Goal: Find specific page/section: Find specific page/section

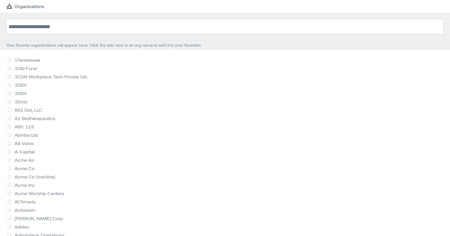
click at [49, 34] on input at bounding box center [225, 27] width 438 height 16
click at [51, 32] on input at bounding box center [225, 27] width 438 height 16
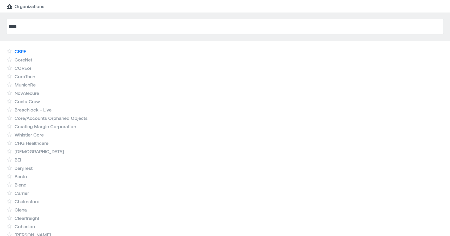
type input "****"
click at [19, 49] on link "CBRE" at bounding box center [21, 51] width 12 height 6
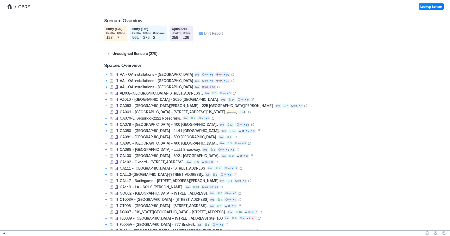
click at [297, 95] on div "AL008-Birmingham-800 Shades Creek Parkway.. live 2 S5 2" at bounding box center [225, 93] width 242 height 6
click at [301, 91] on div "AL008-Birmingham-800 Shades Creek Parkway.. live 2 S5 2" at bounding box center [225, 93] width 242 height 6
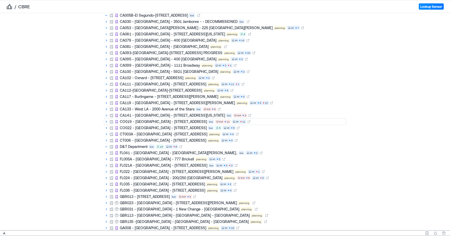
click at [107, 121] on icon at bounding box center [106, 122] width 4 height 4
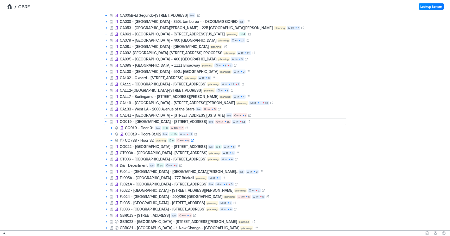
click at [193, 141] on icon at bounding box center [192, 140] width 3 height 3
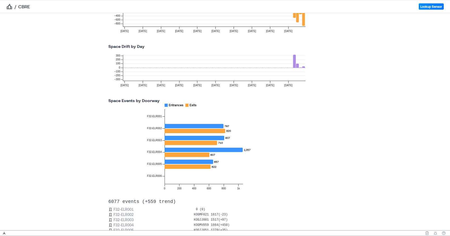
scroll to position [116, 0]
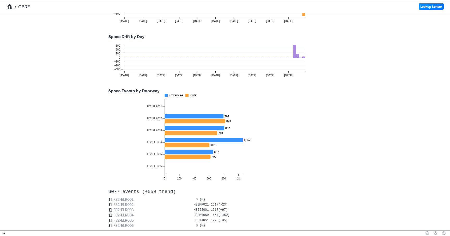
click at [304, 57] on icon at bounding box center [303, 57] width 3 height 1
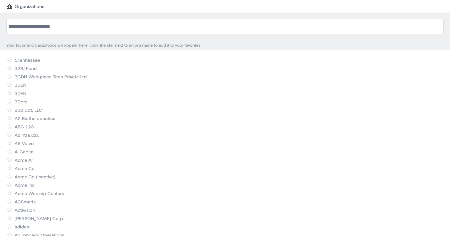
click at [109, 34] on input at bounding box center [225, 27] width 438 height 16
click at [111, 31] on input at bounding box center [225, 27] width 438 height 16
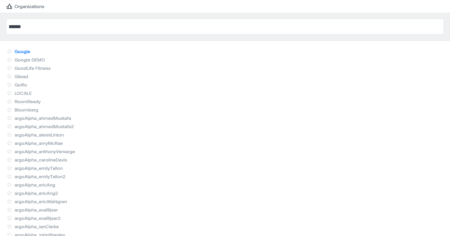
type input "******"
click at [24, 49] on link "Google" at bounding box center [23, 51] width 16 height 6
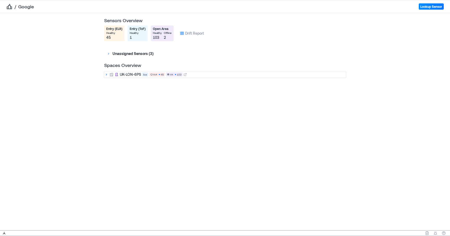
click at [104, 73] on icon at bounding box center [106, 74] width 4 height 4
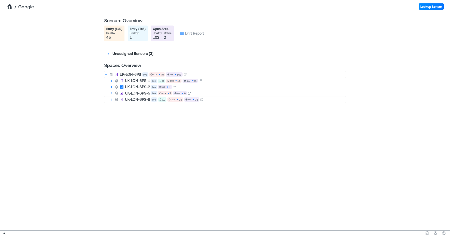
click at [111, 100] on icon at bounding box center [111, 99] width 4 height 4
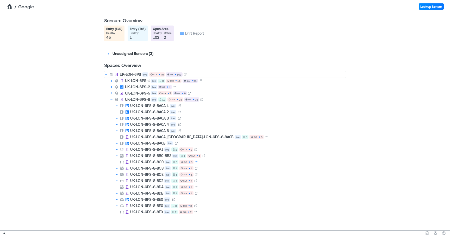
click at [197, 163] on icon at bounding box center [196, 161] width 3 height 3
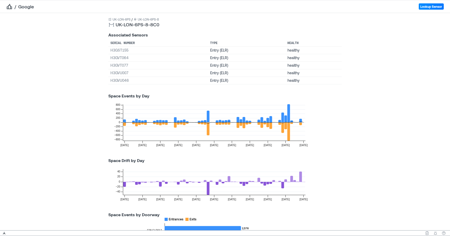
click at [301, 180] on icon at bounding box center [300, 177] width 3 height 10
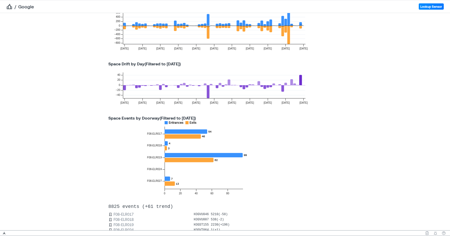
scroll to position [97, 0]
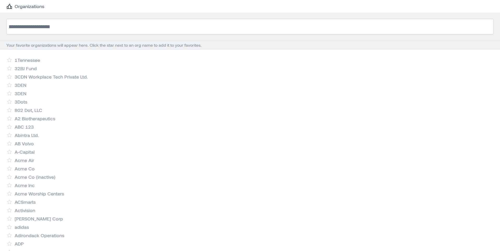
click at [47, 26] on input at bounding box center [250, 27] width 488 height 16
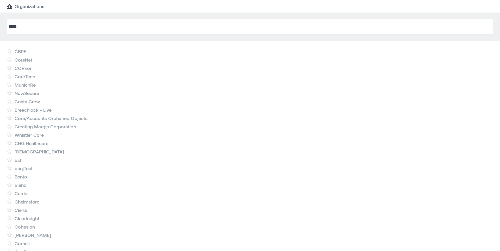
type input "****"
click at [29, 50] on div "CBRE" at bounding box center [250, 51] width 488 height 6
click at [25, 51] on link "CBRE" at bounding box center [21, 51] width 12 height 6
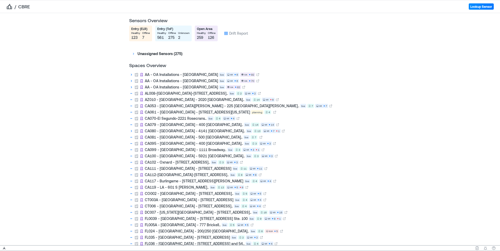
click at [313, 36] on div "Entry (ELR) healthy 123 offline 7 Entry (ToF) healthy 561 offline 275 unknown 2…" at bounding box center [250, 34] width 246 height 16
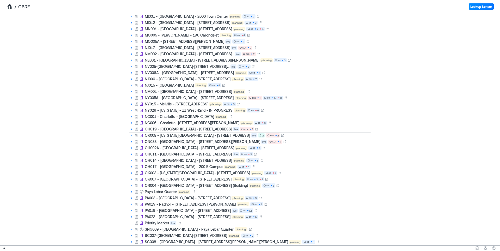
click at [132, 129] on icon at bounding box center [131, 129] width 4 height 4
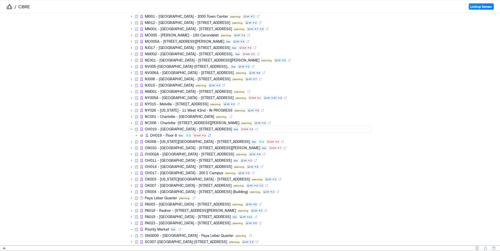
click at [209, 136] on icon at bounding box center [209, 135] width 3 height 3
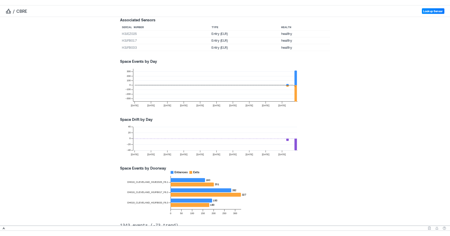
scroll to position [41, 0]
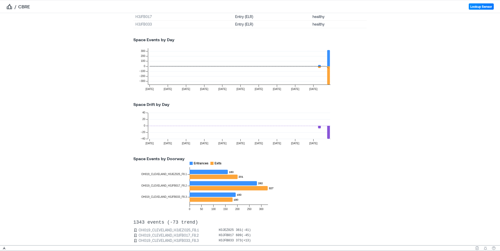
click at [328, 128] on icon at bounding box center [328, 132] width 3 height 13
